Goal: Task Accomplishment & Management: Complete application form

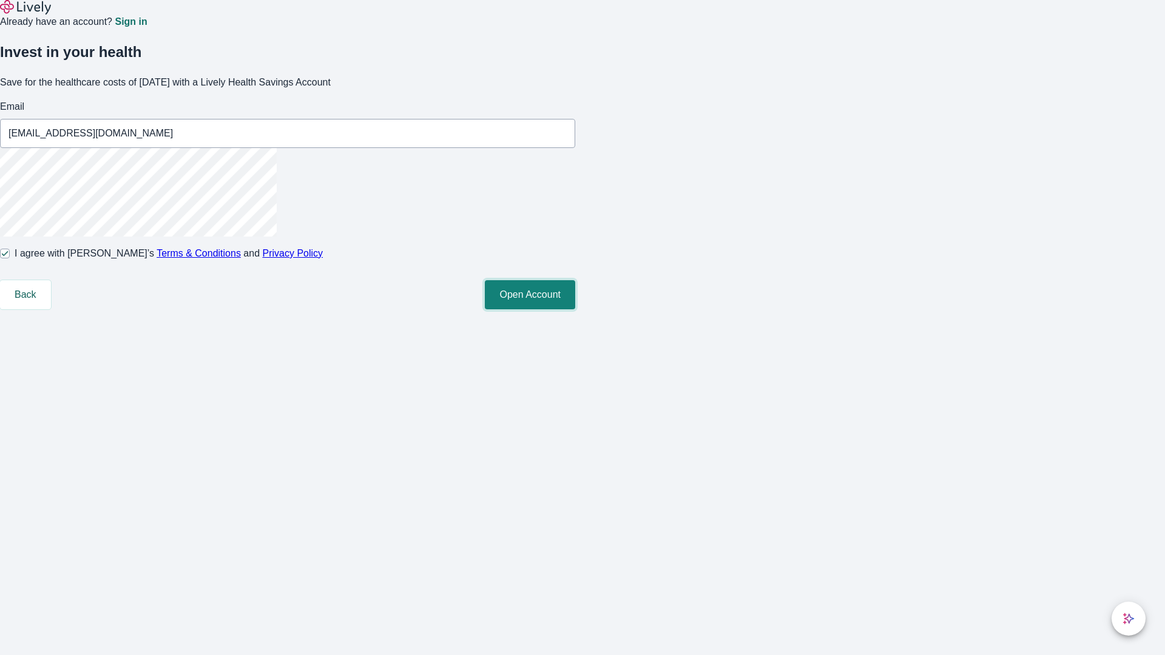
click at [575, 309] on button "Open Account" at bounding box center [530, 294] width 90 height 29
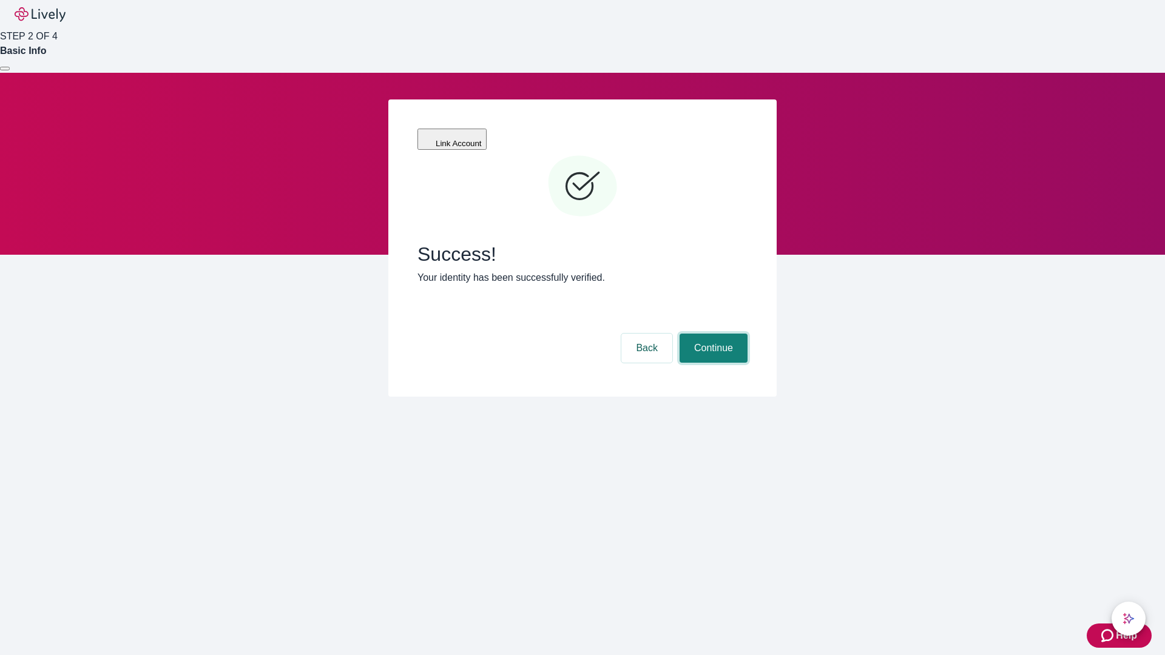
click at [712, 334] on button "Continue" at bounding box center [713, 348] width 68 height 29
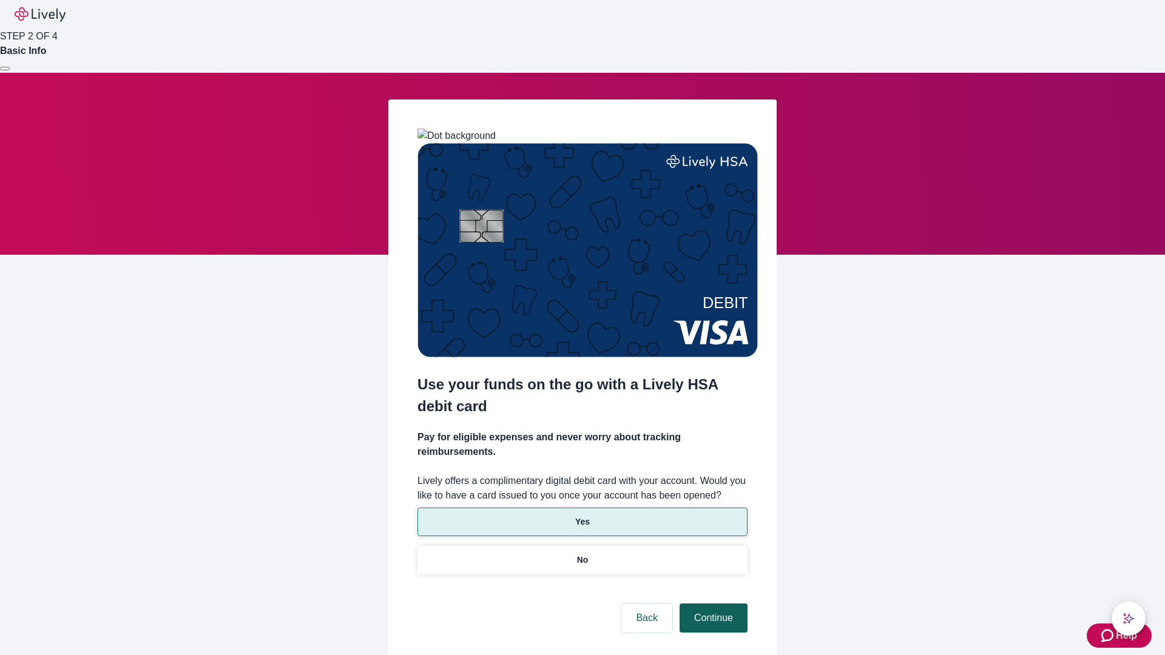
click at [582, 554] on p "No" at bounding box center [583, 560] width 12 height 13
click at [712, 604] on button "Continue" at bounding box center [713, 618] width 68 height 29
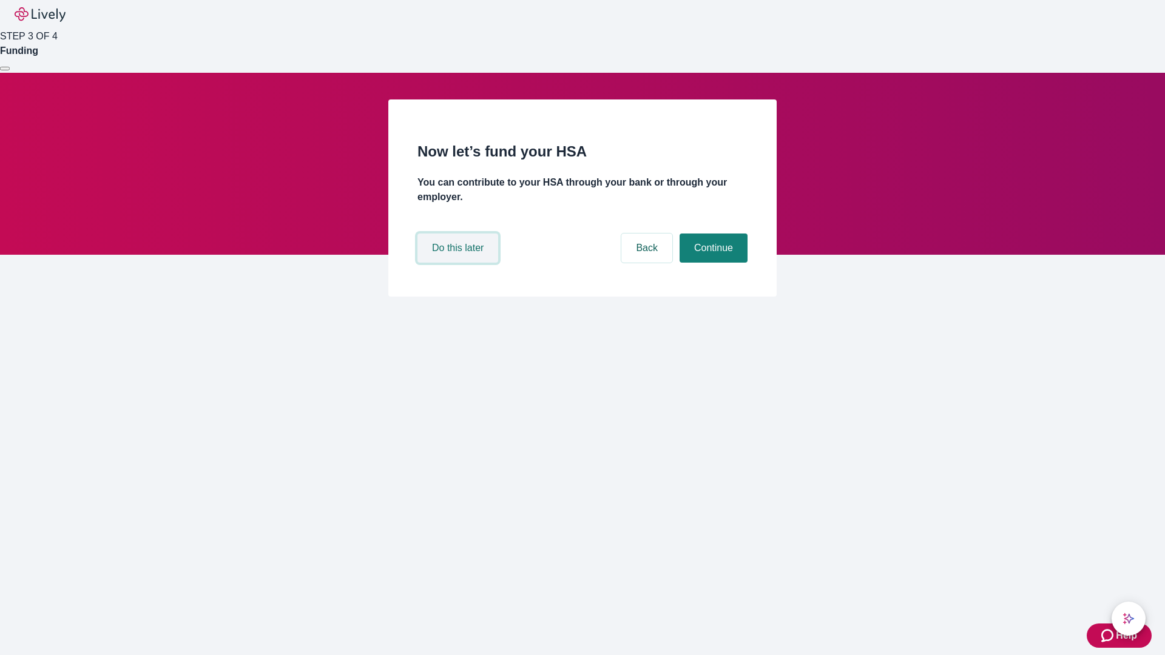
click at [459, 263] on button "Do this later" at bounding box center [457, 248] width 81 height 29
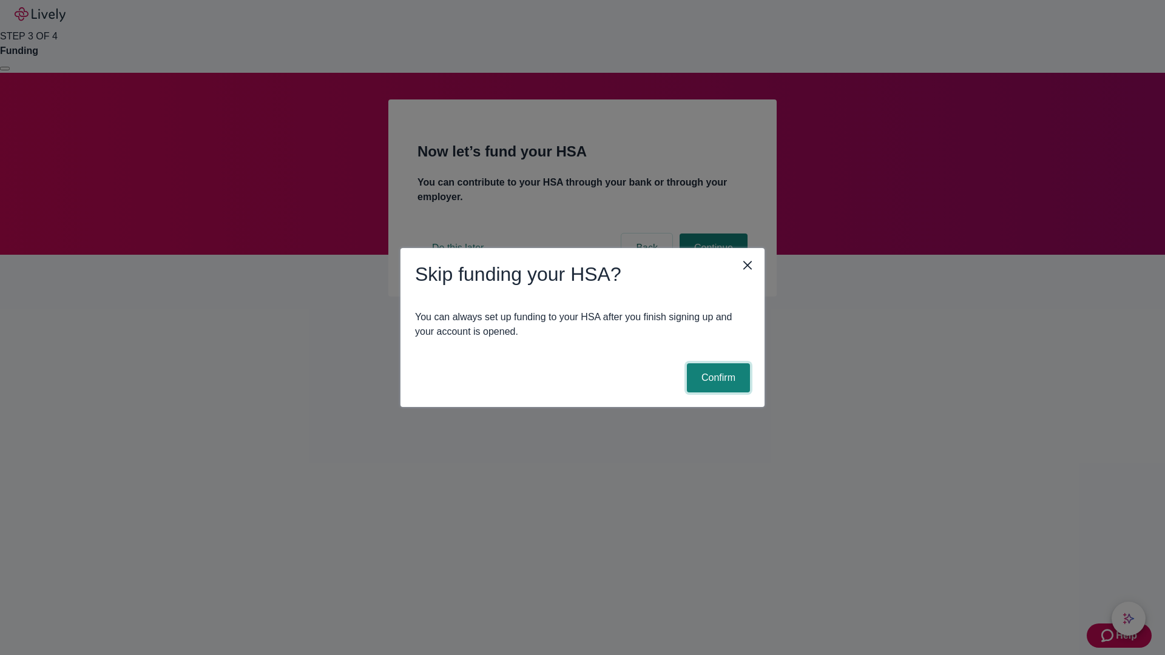
click at [716, 378] on button "Confirm" at bounding box center [718, 377] width 63 height 29
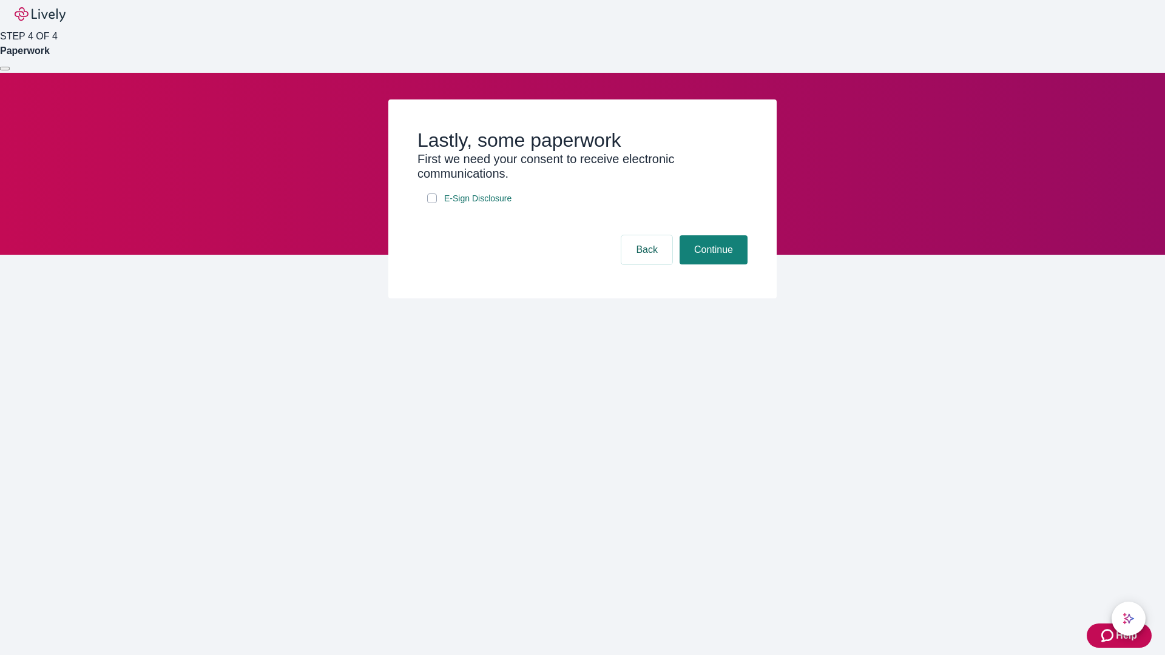
click at [432, 203] on input "E-Sign Disclosure" at bounding box center [432, 199] width 10 height 10
checkbox input "true"
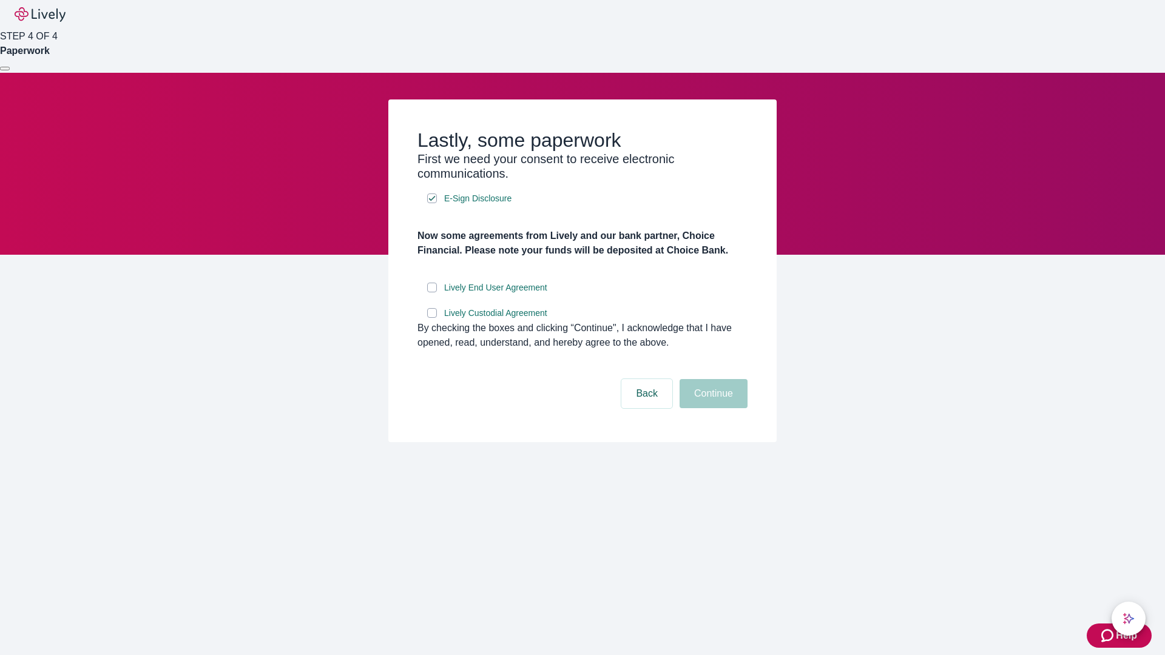
click at [432, 292] on input "Lively End User Agreement" at bounding box center [432, 288] width 10 height 10
checkbox input "true"
click at [432, 318] on input "Lively Custodial Agreement" at bounding box center [432, 313] width 10 height 10
checkbox input "true"
click at [712, 408] on button "Continue" at bounding box center [713, 393] width 68 height 29
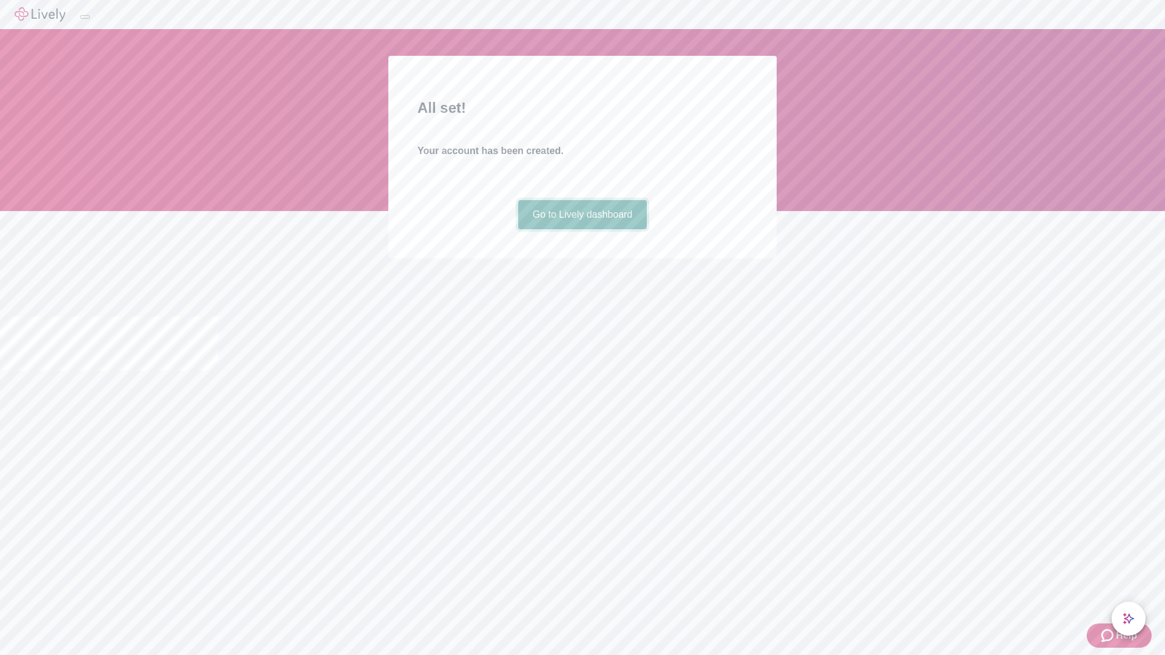
click at [582, 229] on link "Go to Lively dashboard" at bounding box center [582, 214] width 129 height 29
